Goal: Information Seeking & Learning: Learn about a topic

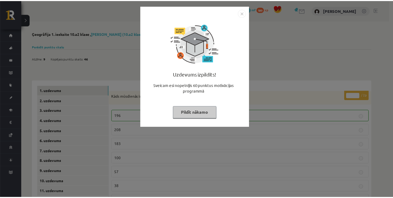
scroll to position [43, 0]
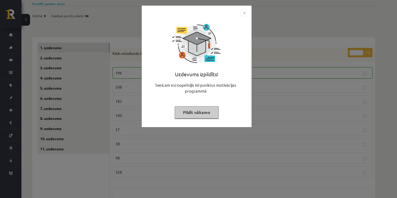
click at [245, 11] on img "Close" at bounding box center [244, 13] width 8 height 8
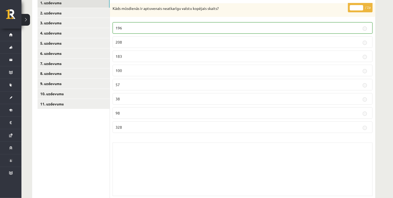
scroll to position [82, 0]
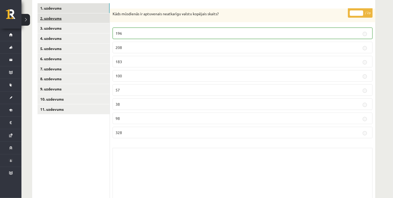
click at [78, 18] on link "2. uzdevums" at bounding box center [73, 18] width 72 height 10
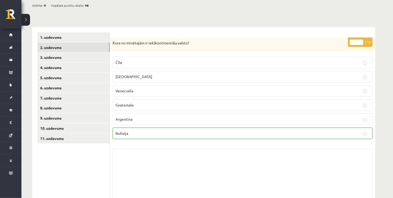
scroll to position [50, 0]
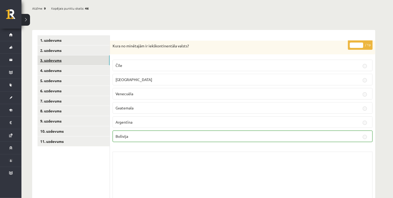
click at [69, 62] on link "3. uzdevums" at bounding box center [73, 60] width 72 height 10
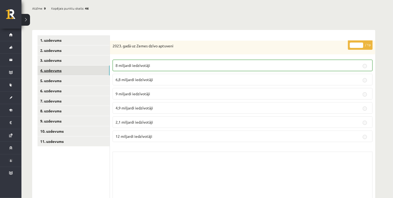
click at [70, 70] on link "4. uzdevums" at bounding box center [73, 71] width 72 height 10
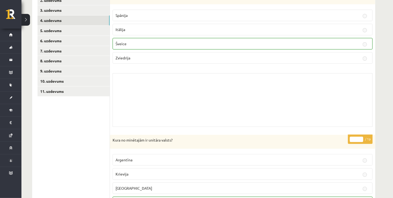
scroll to position [90, 0]
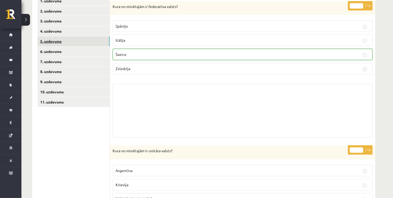
click at [57, 43] on link "5. uzdevums" at bounding box center [73, 41] width 72 height 10
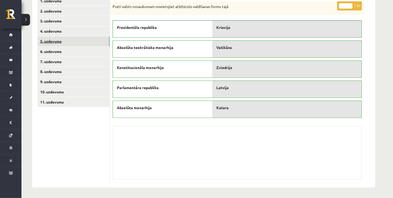
scroll to position [89, 0]
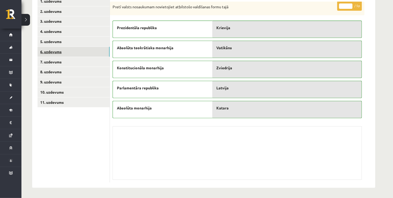
click at [76, 50] on link "6. uzdevums" at bounding box center [73, 52] width 72 height 10
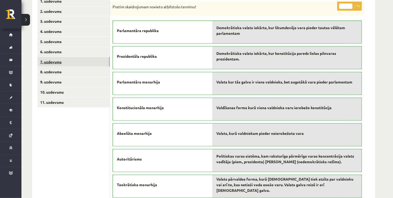
click at [79, 58] on link "7. uzdevums" at bounding box center [73, 62] width 72 height 10
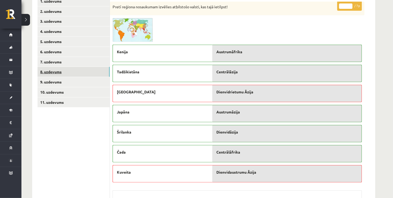
click at [86, 72] on link "8. uzdevums" at bounding box center [73, 72] width 72 height 10
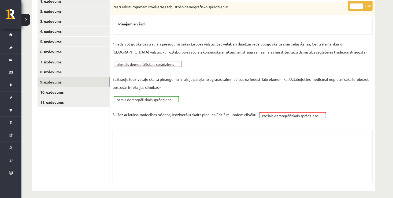
click at [62, 82] on link "9. uzdevums" at bounding box center [73, 82] width 72 height 10
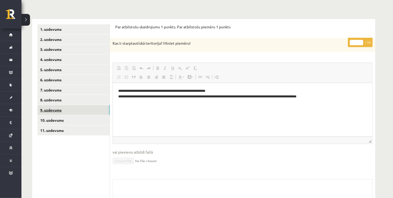
scroll to position [0, 0]
click at [68, 119] on link "10. uzdevums" at bounding box center [73, 120] width 72 height 10
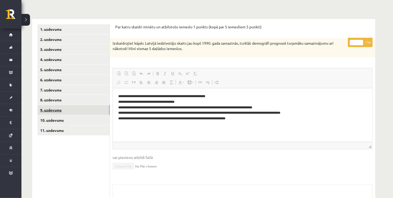
click at [70, 114] on link "9. uzdevums" at bounding box center [73, 110] width 72 height 10
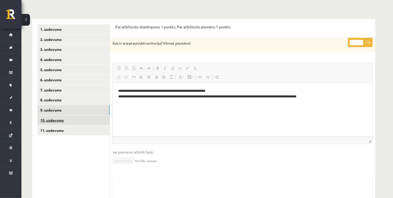
click at [71, 122] on link "10. uzdevums" at bounding box center [73, 120] width 72 height 10
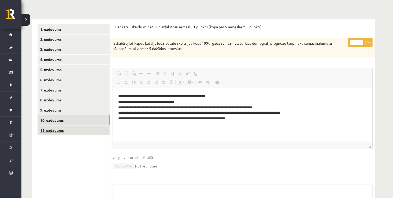
click at [69, 130] on link "11. uzdevums" at bounding box center [73, 131] width 72 height 10
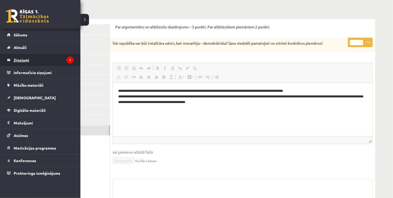
click at [46, 60] on legend "Ziņojumi 1" at bounding box center [44, 60] width 60 height 12
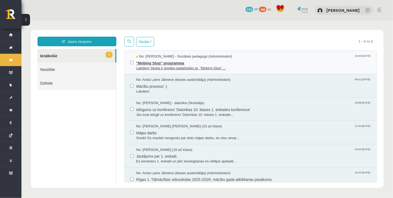
click at [177, 64] on span ""Mobing Stop" programma" at bounding box center [253, 62] width 235 height 7
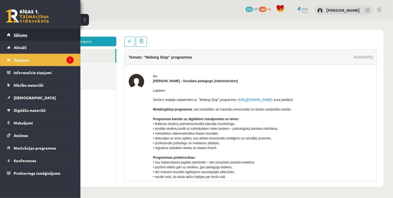
click at [30, 33] on link "Sākums" at bounding box center [40, 35] width 67 height 12
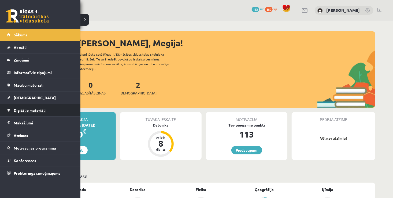
click at [35, 111] on span "Digitālie materiāli" at bounding box center [30, 110] width 32 height 5
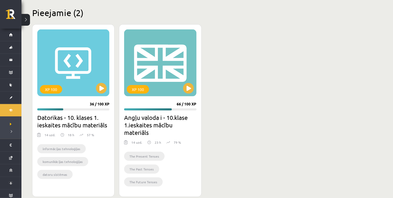
scroll to position [129, 0]
click at [193, 89] on div "XP 100" at bounding box center [160, 62] width 72 height 67
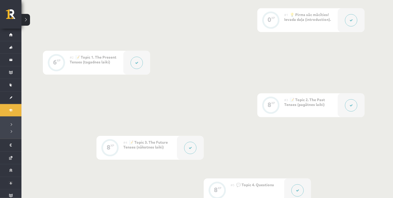
scroll to position [150, 0]
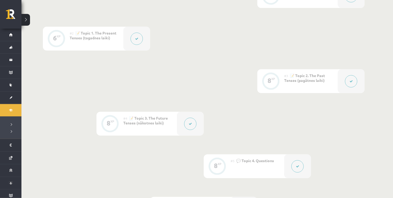
drag, startPoint x: 392, startPoint y: 190, endPoint x: 395, endPoint y: 197, distance: 7.8
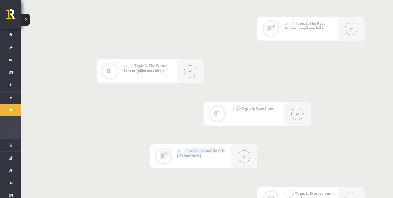
scroll to position [226, 0]
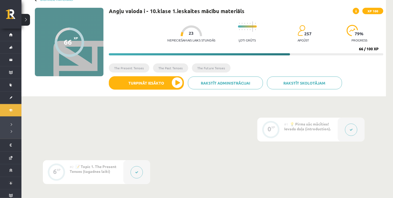
scroll to position [12, 0]
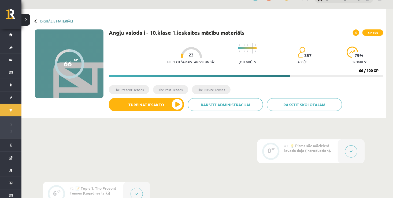
click at [69, 19] on link "Digitālie materiāli" at bounding box center [56, 21] width 33 height 4
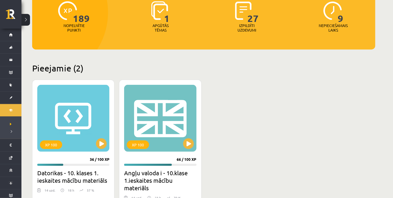
scroll to position [75, 0]
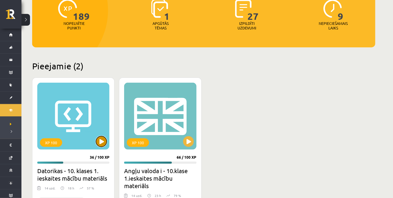
click at [101, 144] on button at bounding box center [101, 141] width 11 height 11
